Goal: Task Accomplishment & Management: Use online tool/utility

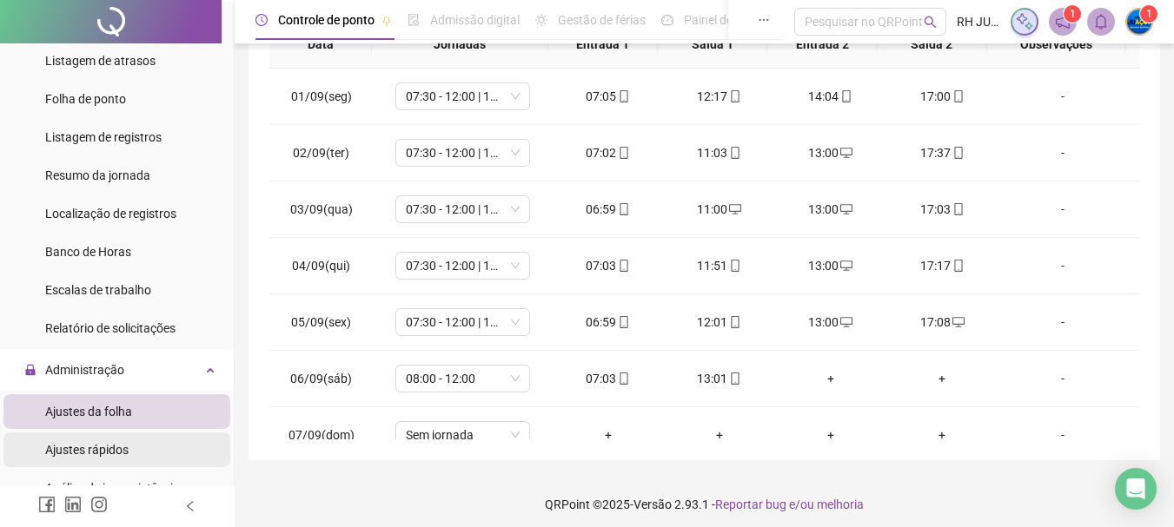
scroll to position [521, 0]
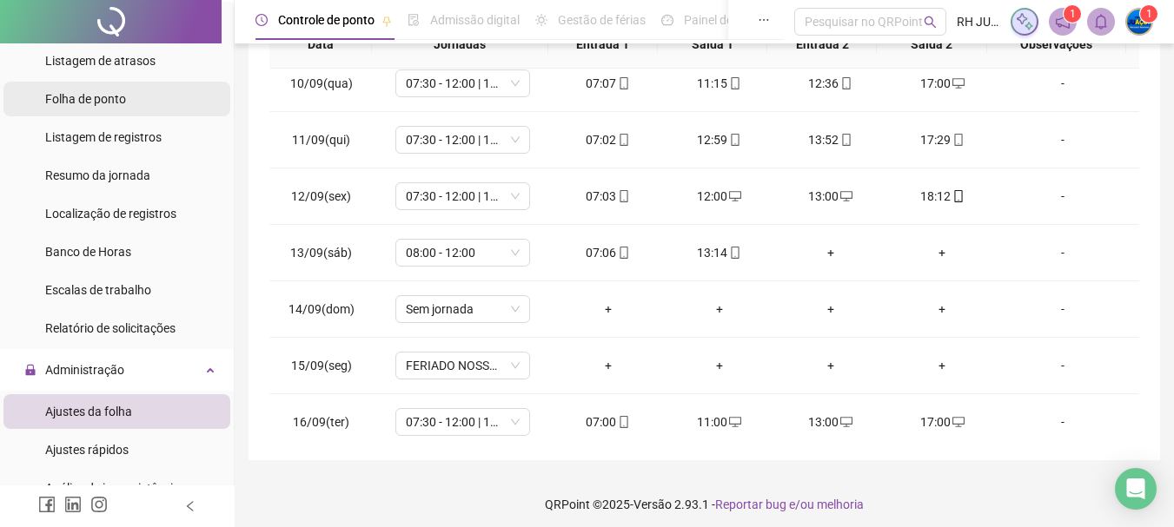
click at [142, 98] on li "Folha de ponto" at bounding box center [116, 99] width 227 height 35
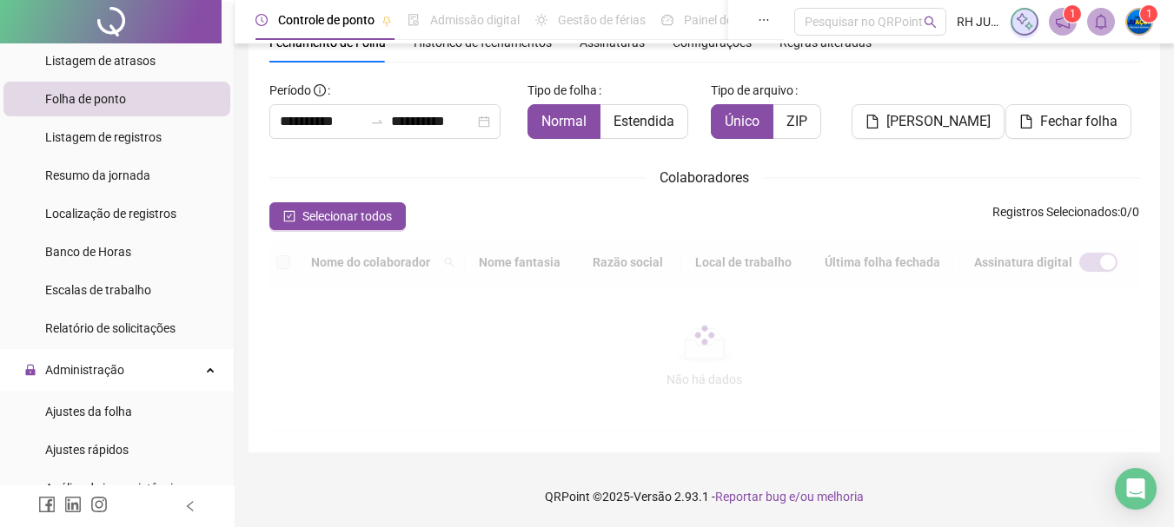
scroll to position [92, 0]
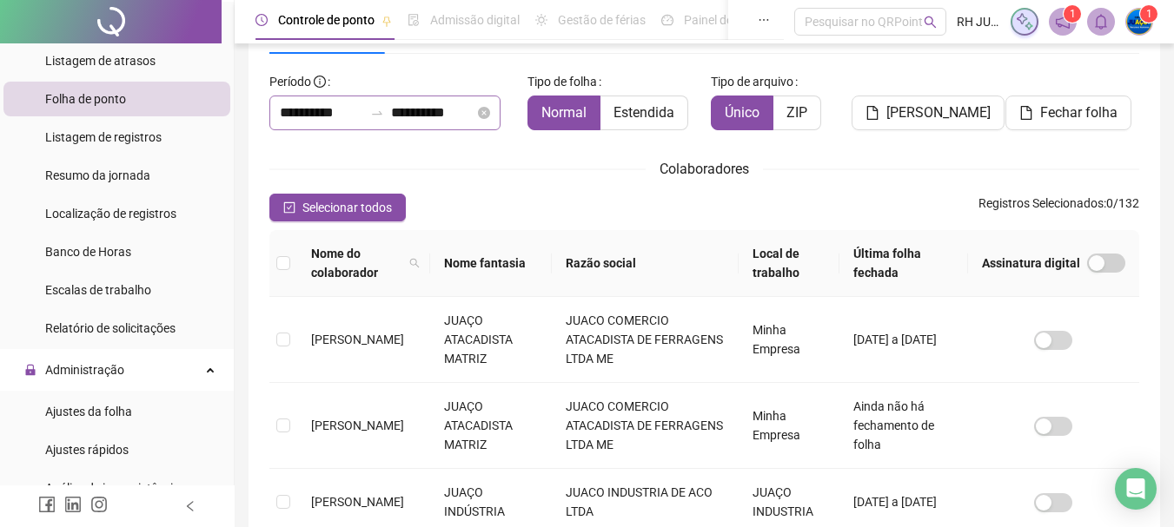
click at [384, 108] on icon "swap-right" at bounding box center [377, 113] width 14 height 14
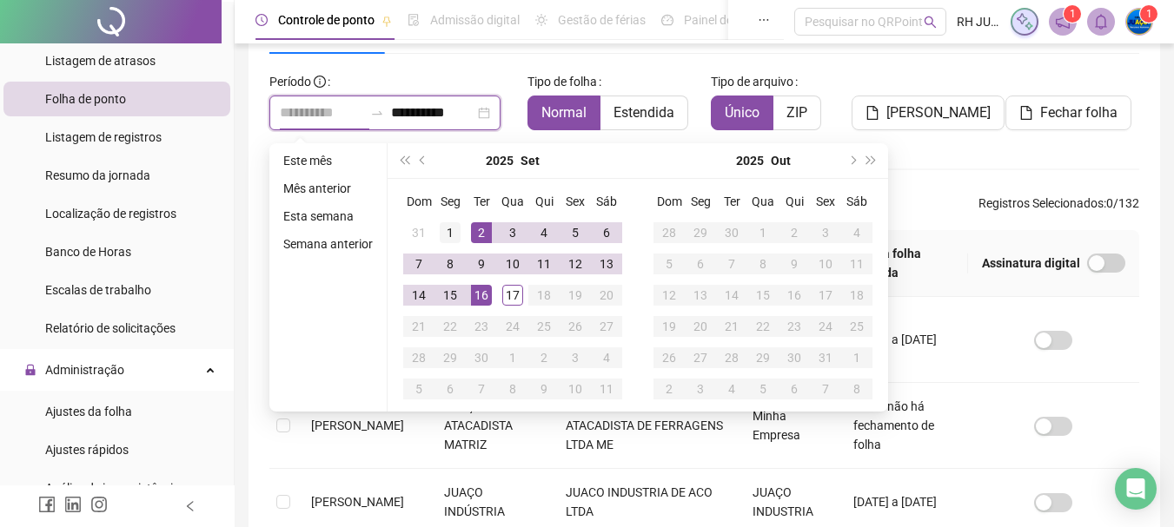
type input "**********"
click at [450, 227] on div "1" at bounding box center [450, 232] width 21 height 21
type input "**********"
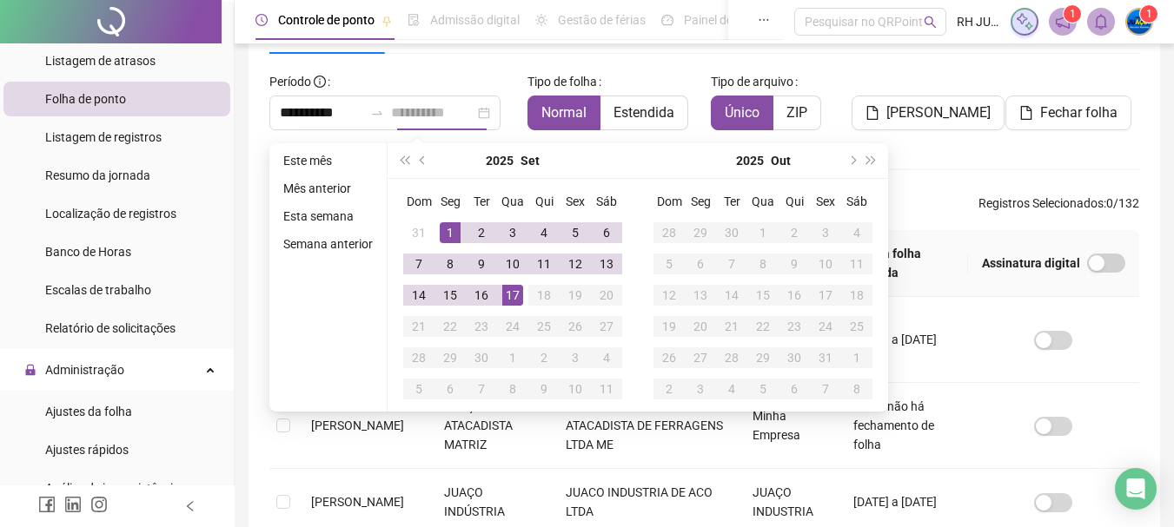
click at [518, 300] on div "17" at bounding box center [512, 295] width 21 height 21
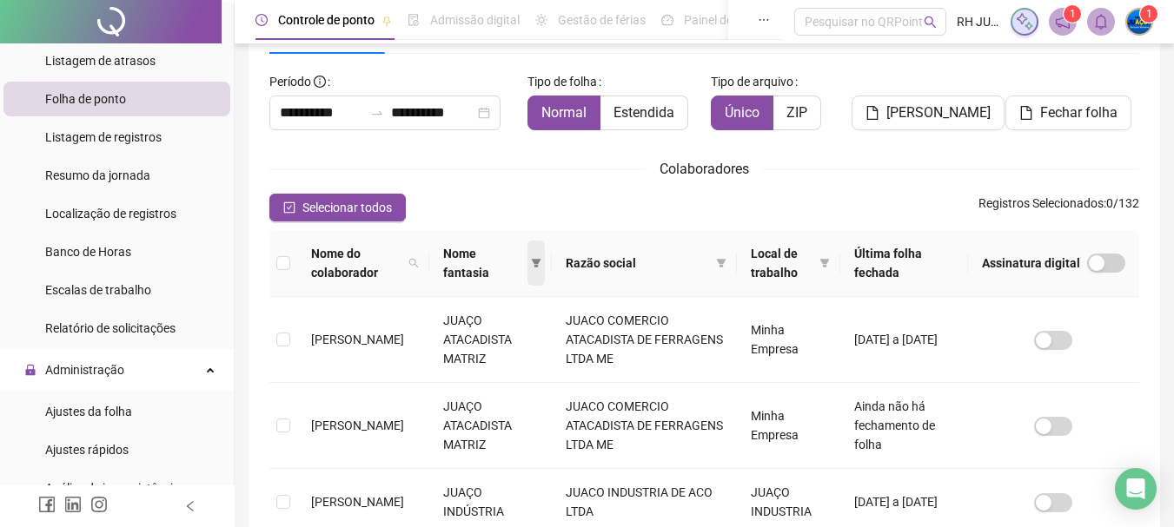
click at [540, 267] on icon "filter" at bounding box center [536, 263] width 10 height 9
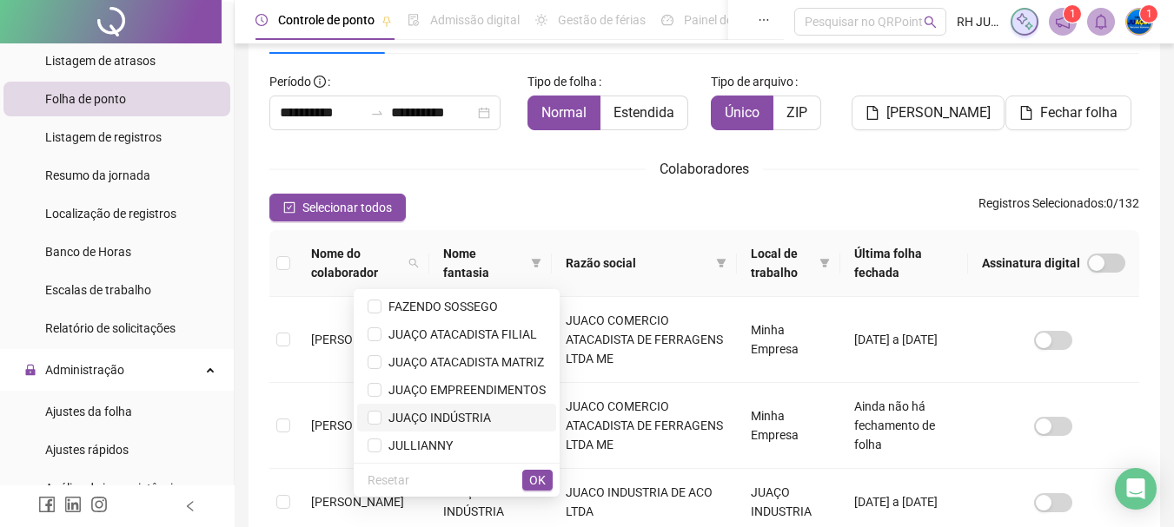
click at [469, 413] on span "JUAÇO INDÚSTRIA" at bounding box center [435, 418] width 109 height 14
click at [528, 480] on button "OK" at bounding box center [537, 480] width 30 height 21
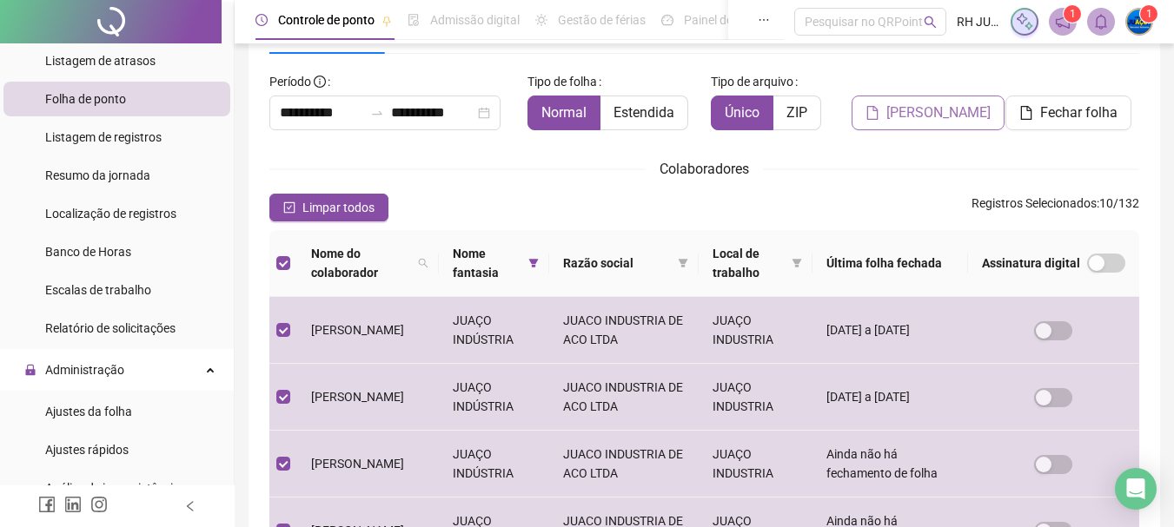
click at [925, 115] on span "[PERSON_NAME]" at bounding box center [938, 113] width 104 height 21
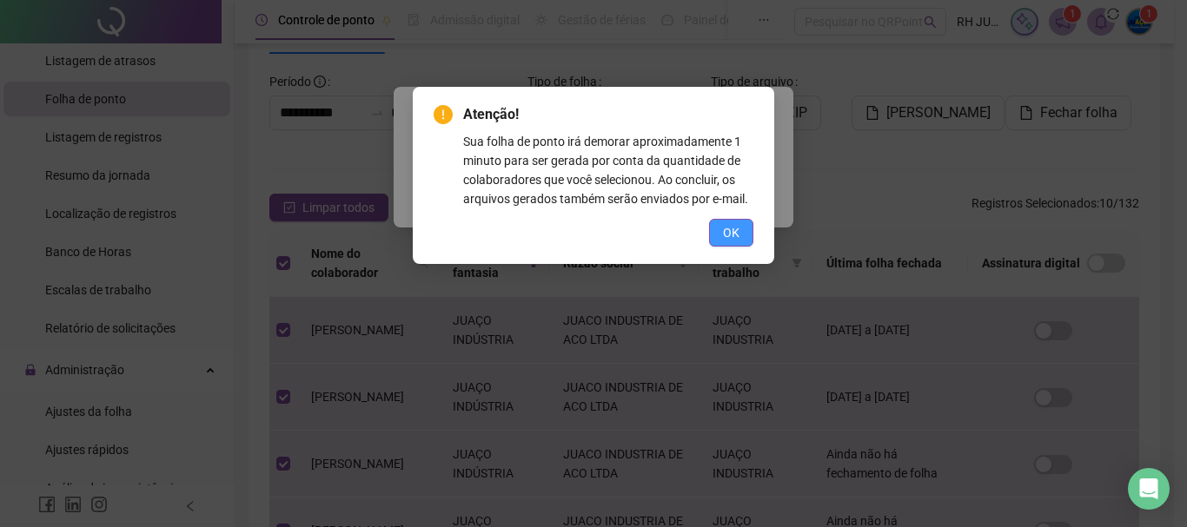
click at [717, 229] on button "OK" at bounding box center [731, 233] width 44 height 28
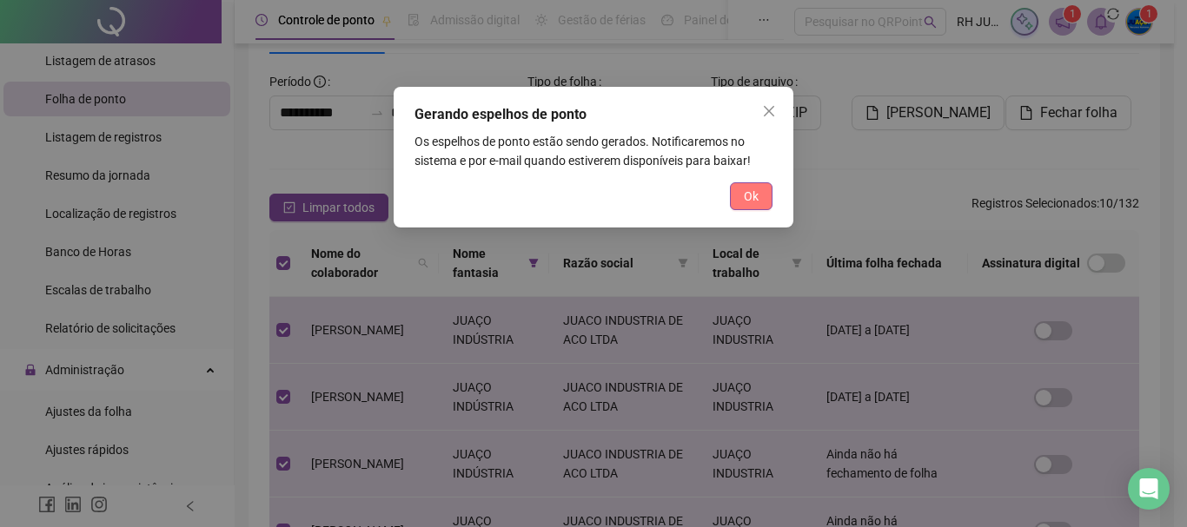
click at [749, 189] on span "Ok" at bounding box center [751, 196] width 15 height 19
